Goal: Find specific page/section: Find specific page/section

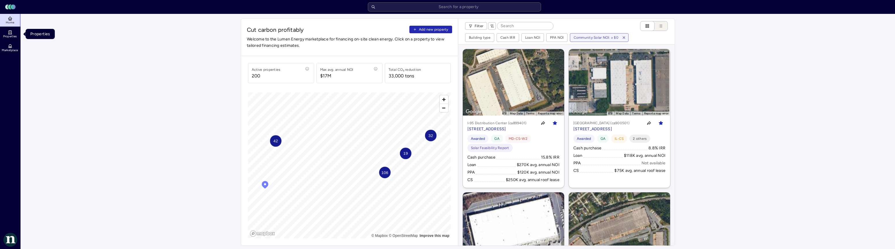
click at [8, 32] on icon at bounding box center [10, 32] width 5 height 5
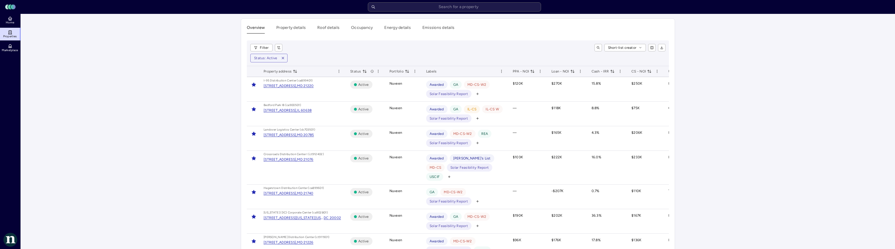
click at [322, 28] on button "Roof details" at bounding box center [328, 29] width 22 height 9
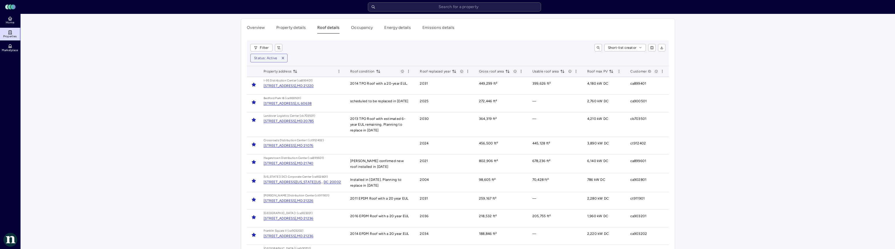
click at [397, 25] on button "Energy details" at bounding box center [397, 29] width 27 height 9
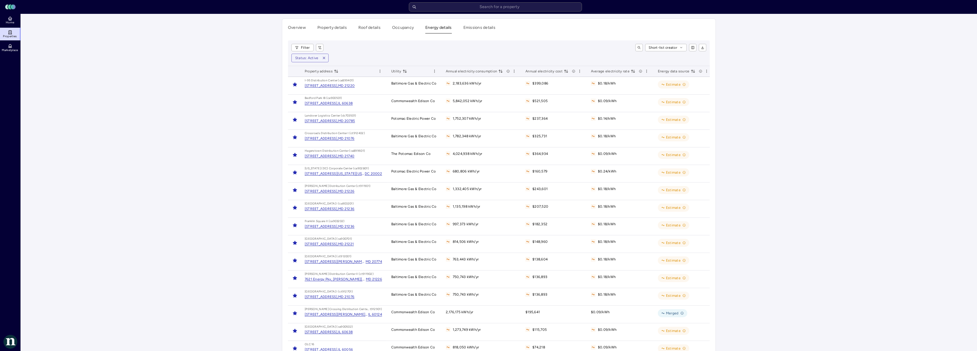
click at [403, 27] on button "Occupancy" at bounding box center [403, 29] width 22 height 9
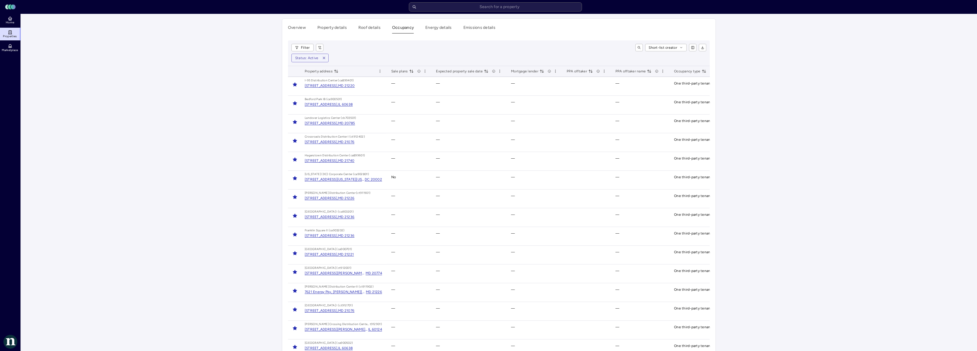
click at [369, 29] on button "Roof details" at bounding box center [369, 29] width 22 height 9
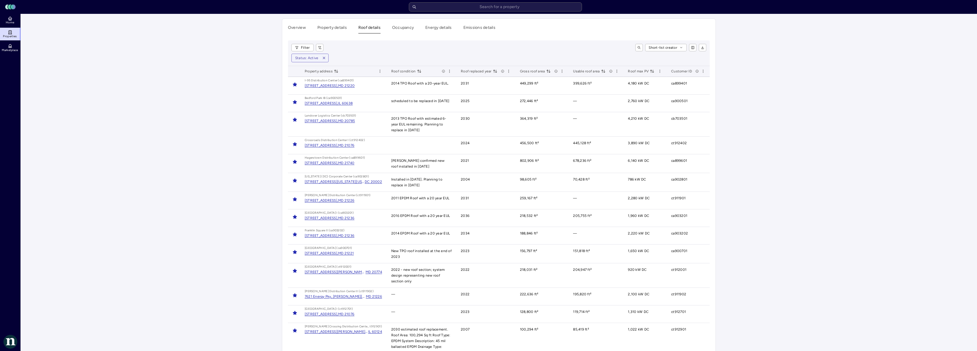
click at [323, 35] on div "Overview Property details Roof details Occupancy Energy details Emissions detai…" at bounding box center [499, 311] width 434 height 584
click at [334, 31] on button "Property details" at bounding box center [331, 29] width 29 height 9
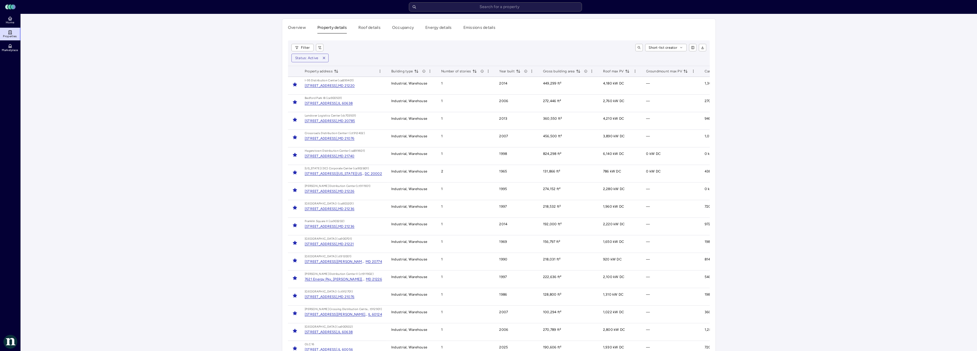
click at [295, 27] on button "Overview" at bounding box center [297, 29] width 18 height 9
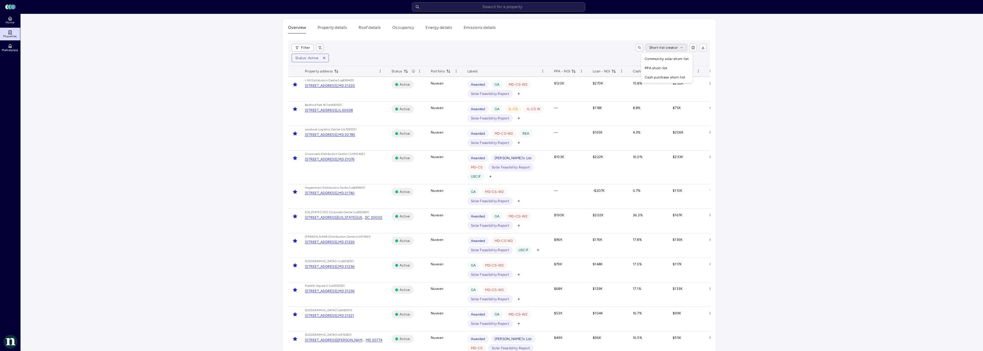
click at [674, 59] on div "Community solar short-list" at bounding box center [666, 58] width 49 height 9
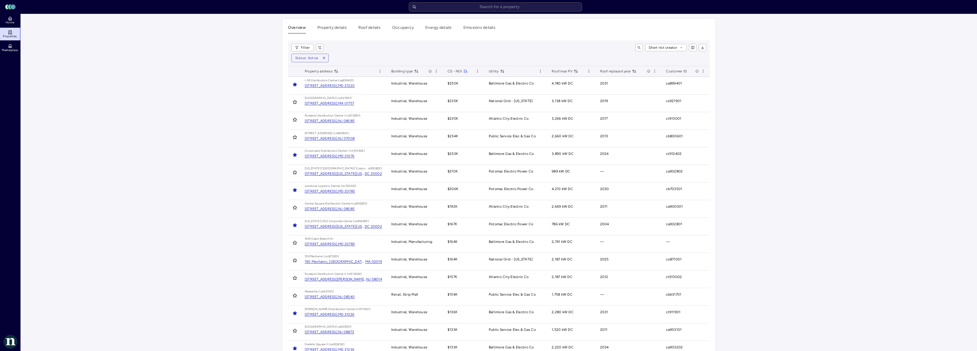
click at [638, 47] on icon "toggle search" at bounding box center [639, 47] width 3 height 3
type input "[GEOGRAPHIC_DATA]"
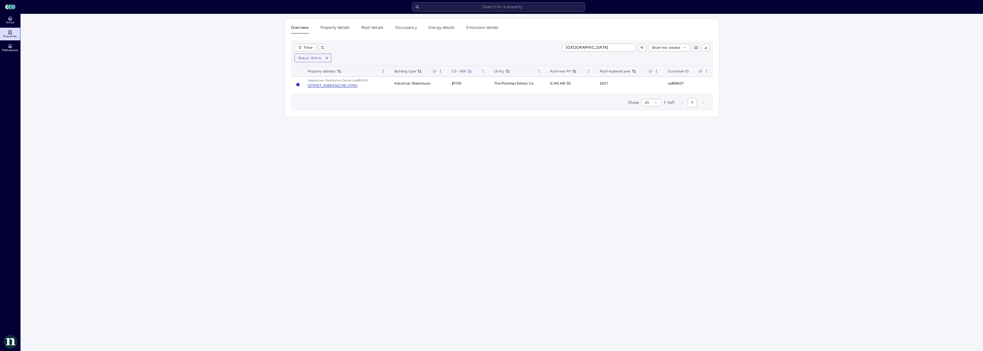
click at [603, 50] on input "[GEOGRAPHIC_DATA]" at bounding box center [598, 48] width 73 height 8
drag, startPoint x: 595, startPoint y: 48, endPoint x: 481, endPoint y: 46, distance: 114.0
click at [482, 46] on div "Hagerstown Short-list creator" at bounding box center [520, 48] width 379 height 8
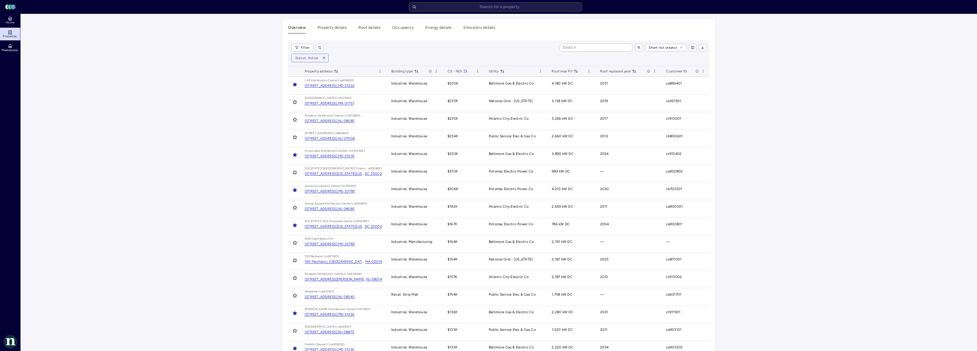
click at [595, 50] on input at bounding box center [596, 48] width 73 height 8
type input "1265 South"
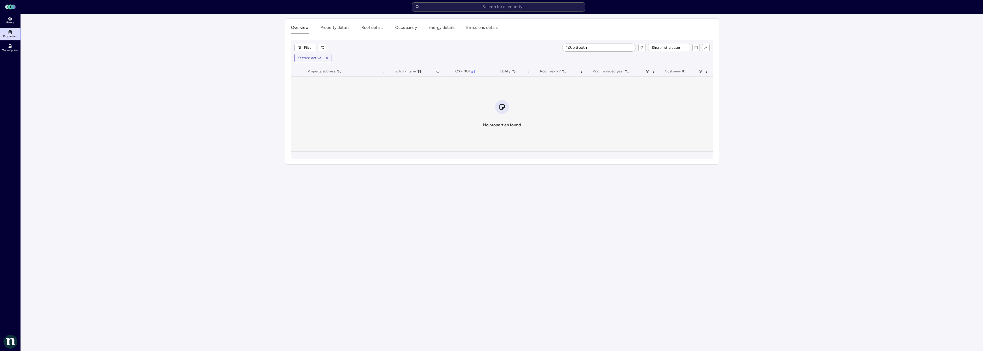
drag, startPoint x: 589, startPoint y: 48, endPoint x: 460, endPoint y: 37, distance: 129.2
click at [460, 37] on div "Overview Property details Roof details Occupancy Energy details Emissions detai…" at bounding box center [502, 92] width 434 height 146
